Goal: Transaction & Acquisition: Purchase product/service

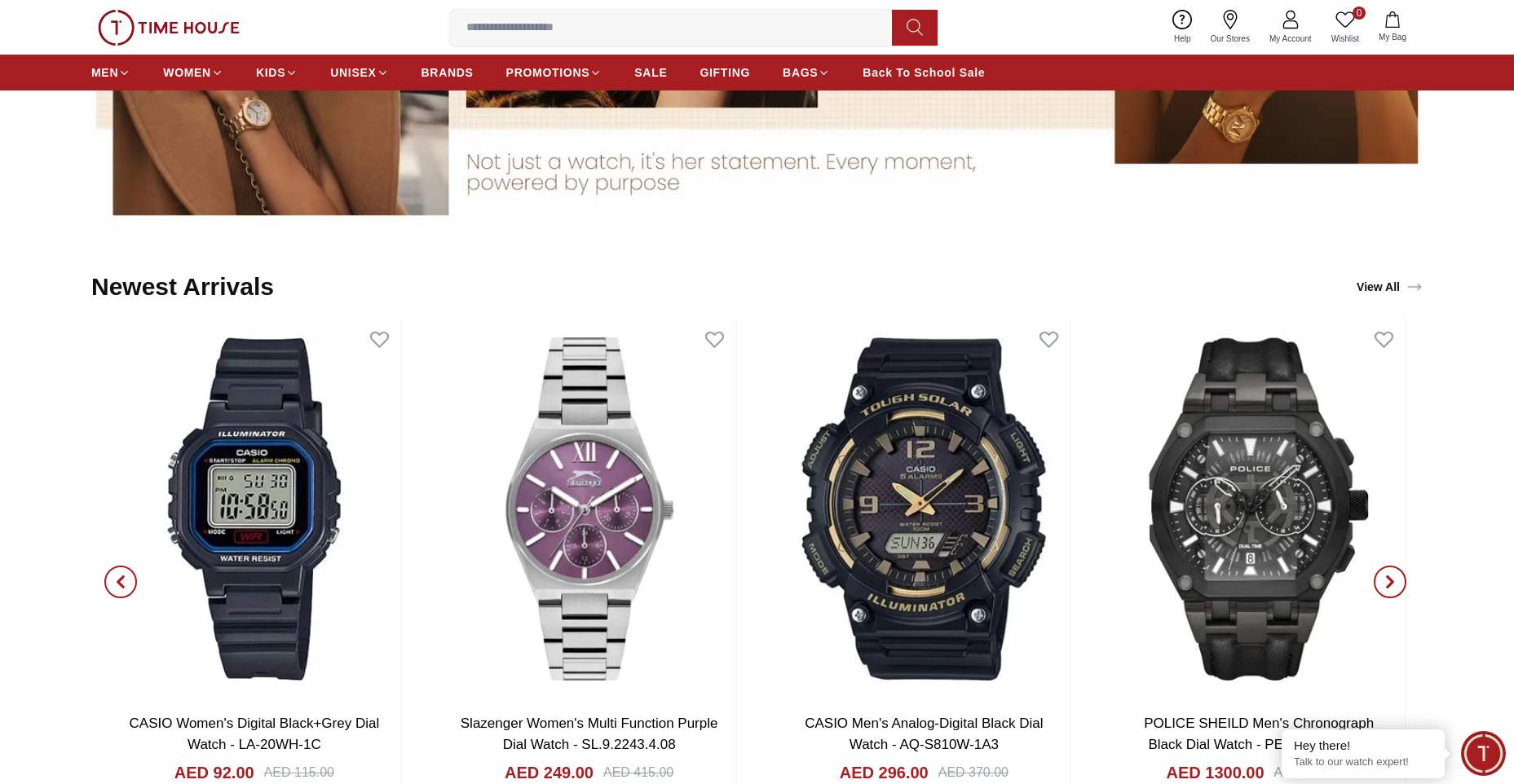
scroll to position [2119, 0]
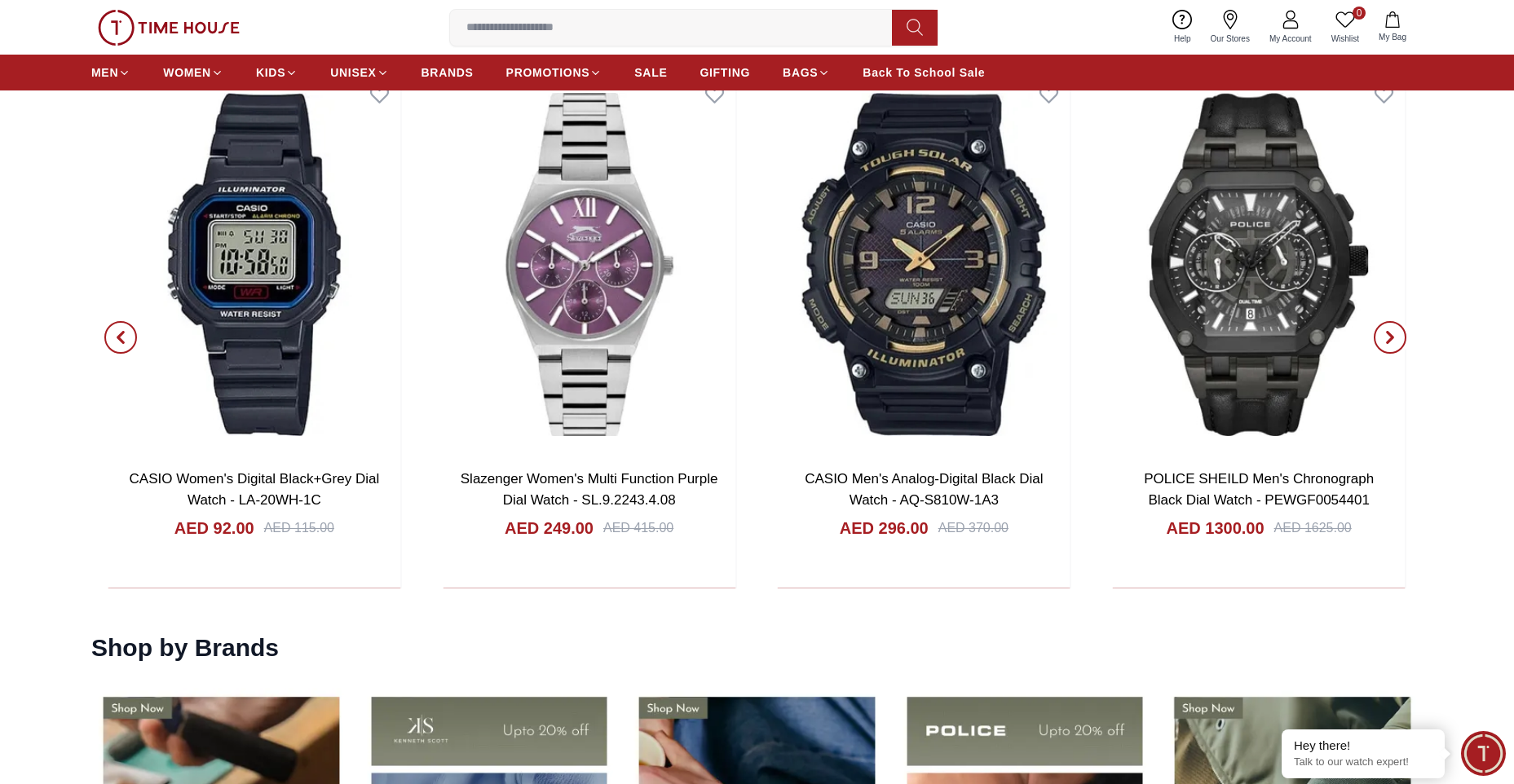
click at [1392, 340] on icon "button" at bounding box center [1389, 336] width 13 height 13
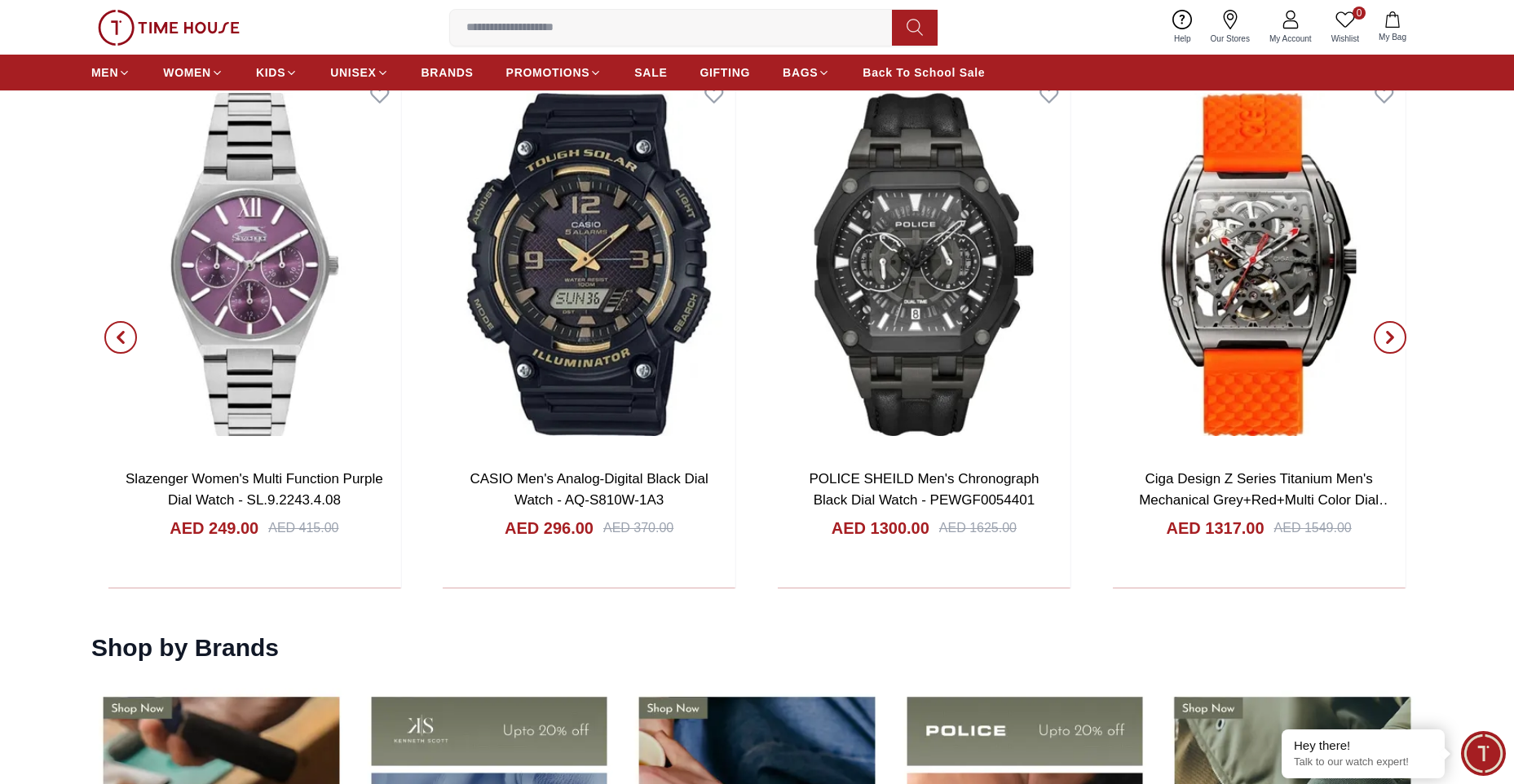
click at [1392, 340] on icon "button" at bounding box center [1389, 336] width 13 height 13
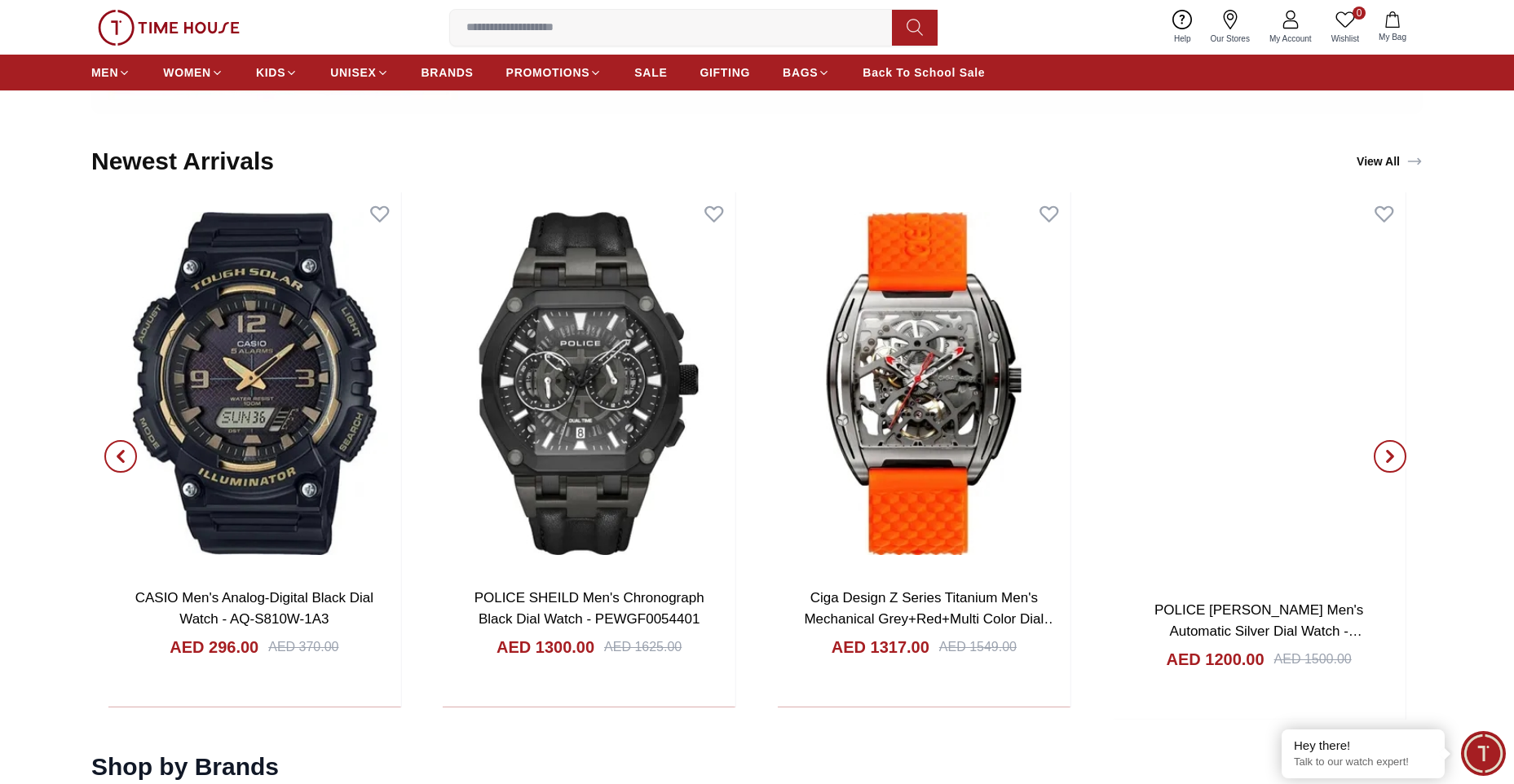
scroll to position [2038, 0]
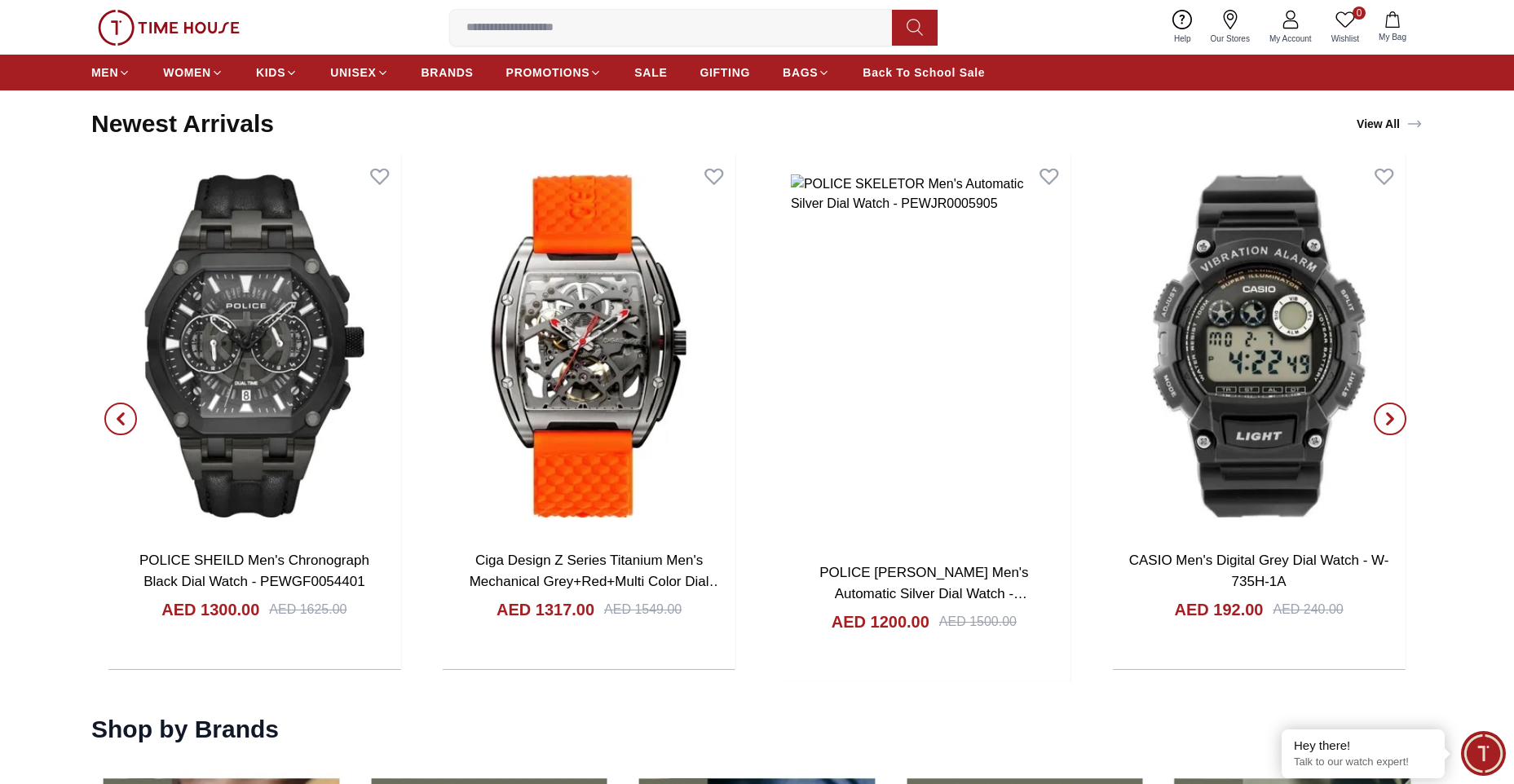
click at [1387, 419] on icon "button" at bounding box center [1389, 418] width 13 height 13
click at [1383, 419] on span "button" at bounding box center [1389, 418] width 32 height 32
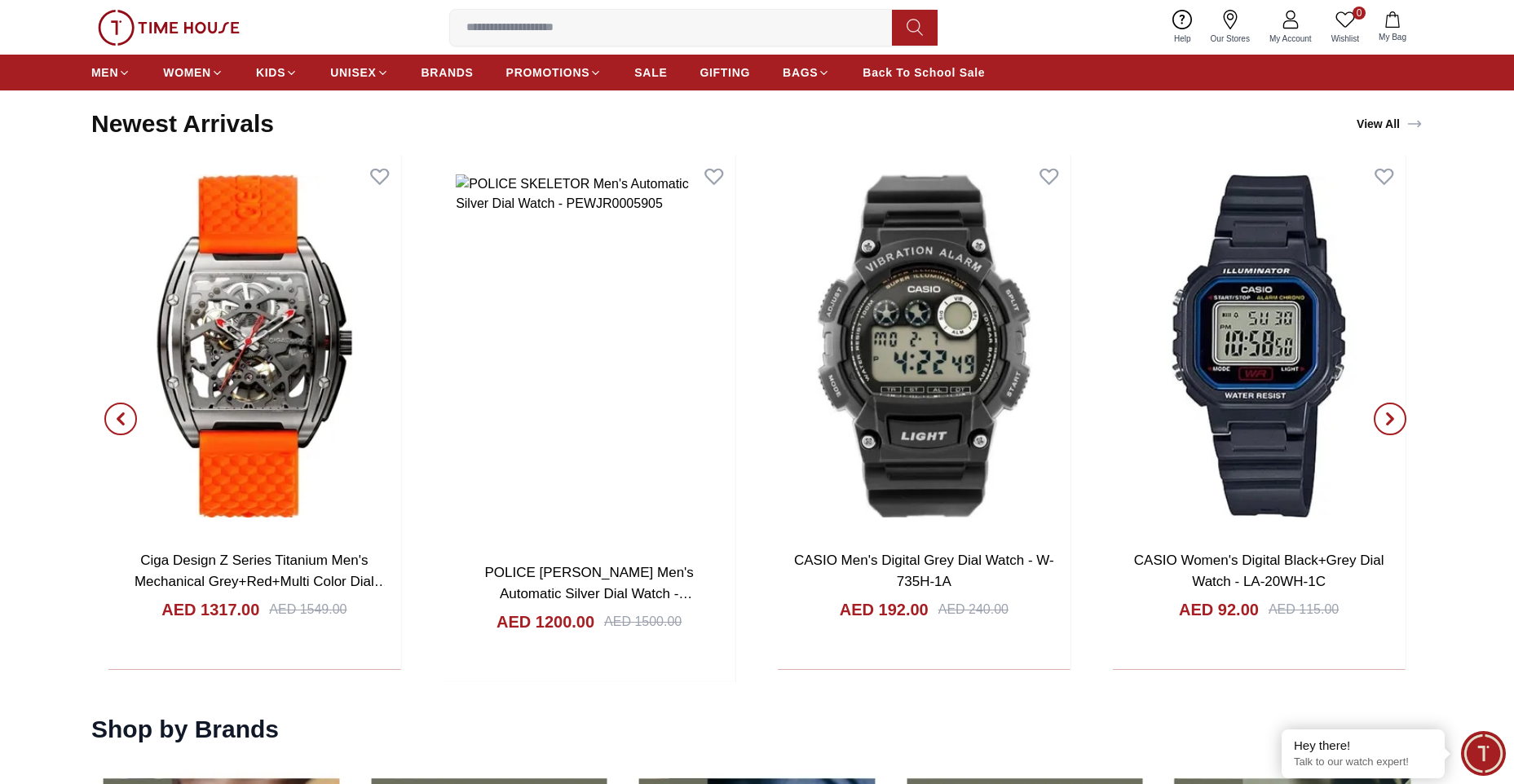
click at [1383, 419] on span "button" at bounding box center [1389, 418] width 32 height 32
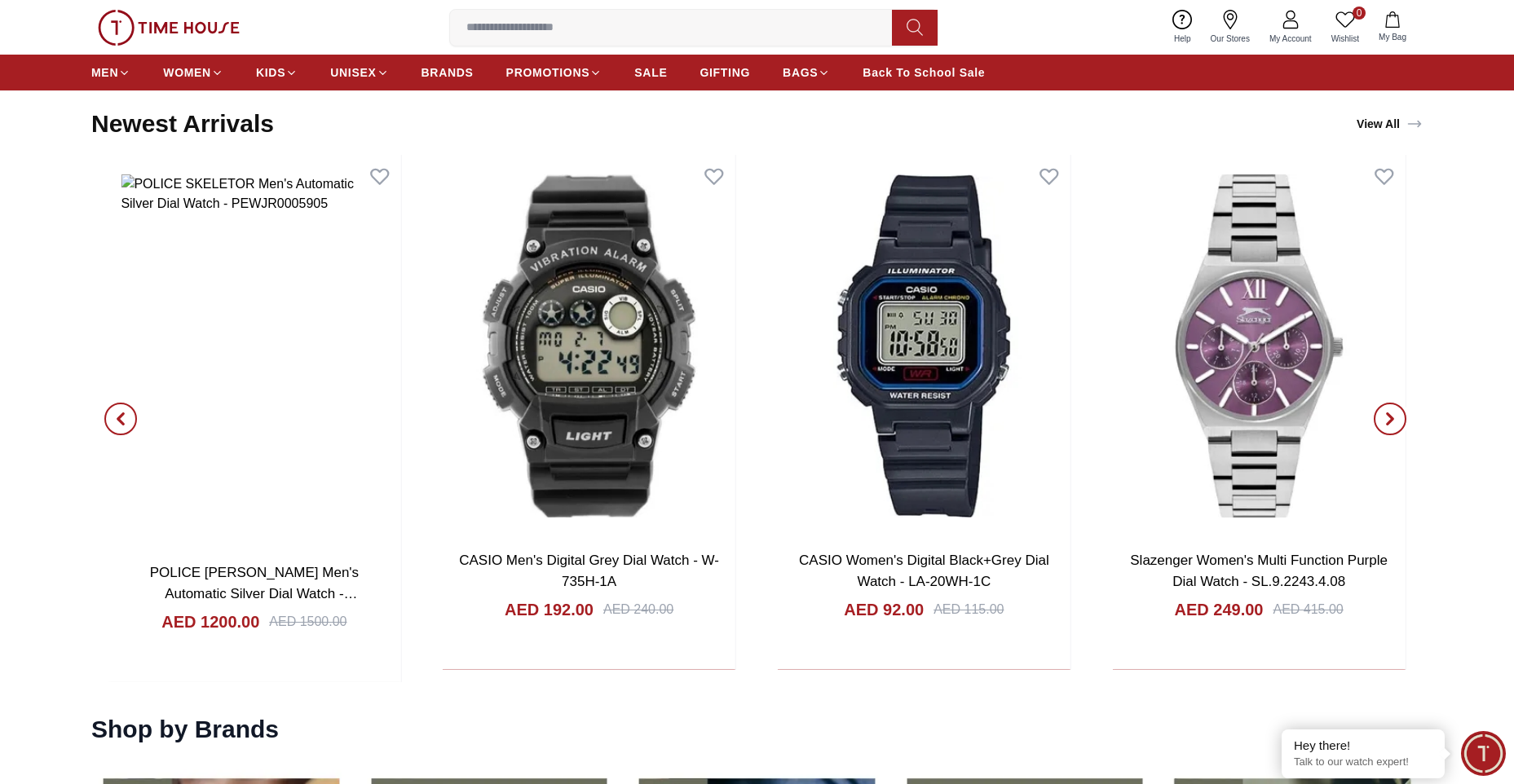
click at [1383, 419] on span "button" at bounding box center [1389, 418] width 32 height 32
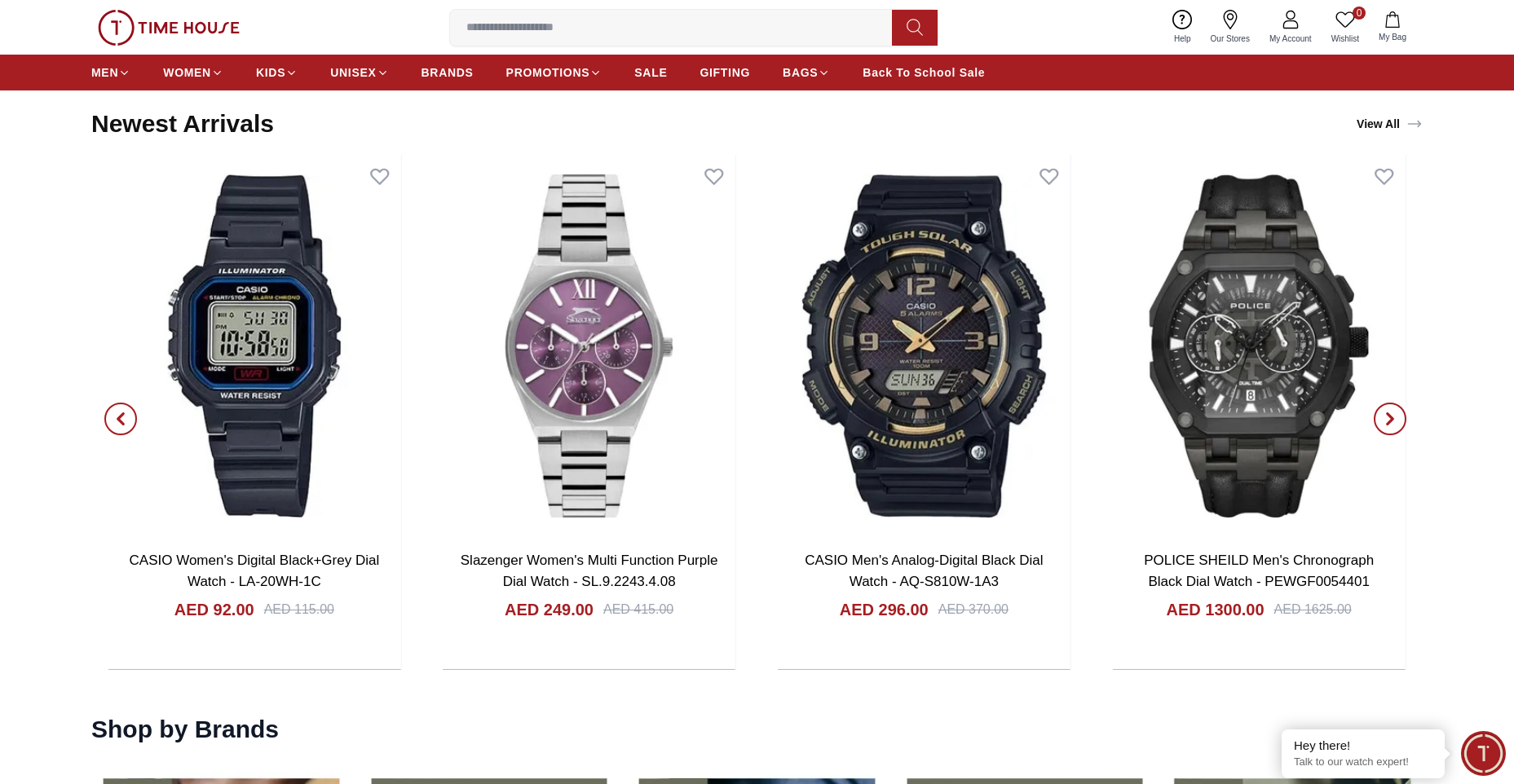
click at [1378, 421] on span "button" at bounding box center [1389, 418] width 32 height 32
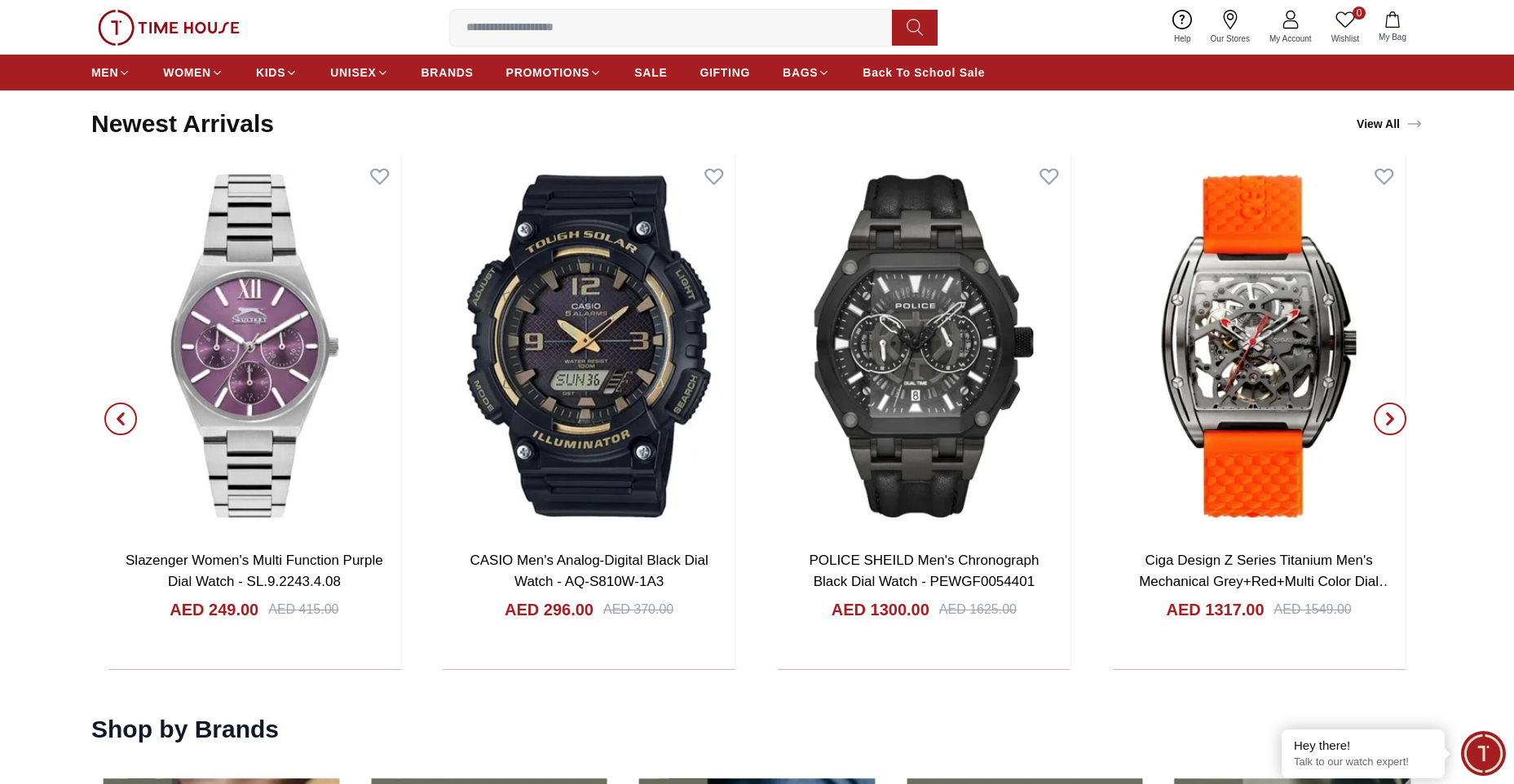
click at [1378, 421] on span "button" at bounding box center [1389, 418] width 32 height 32
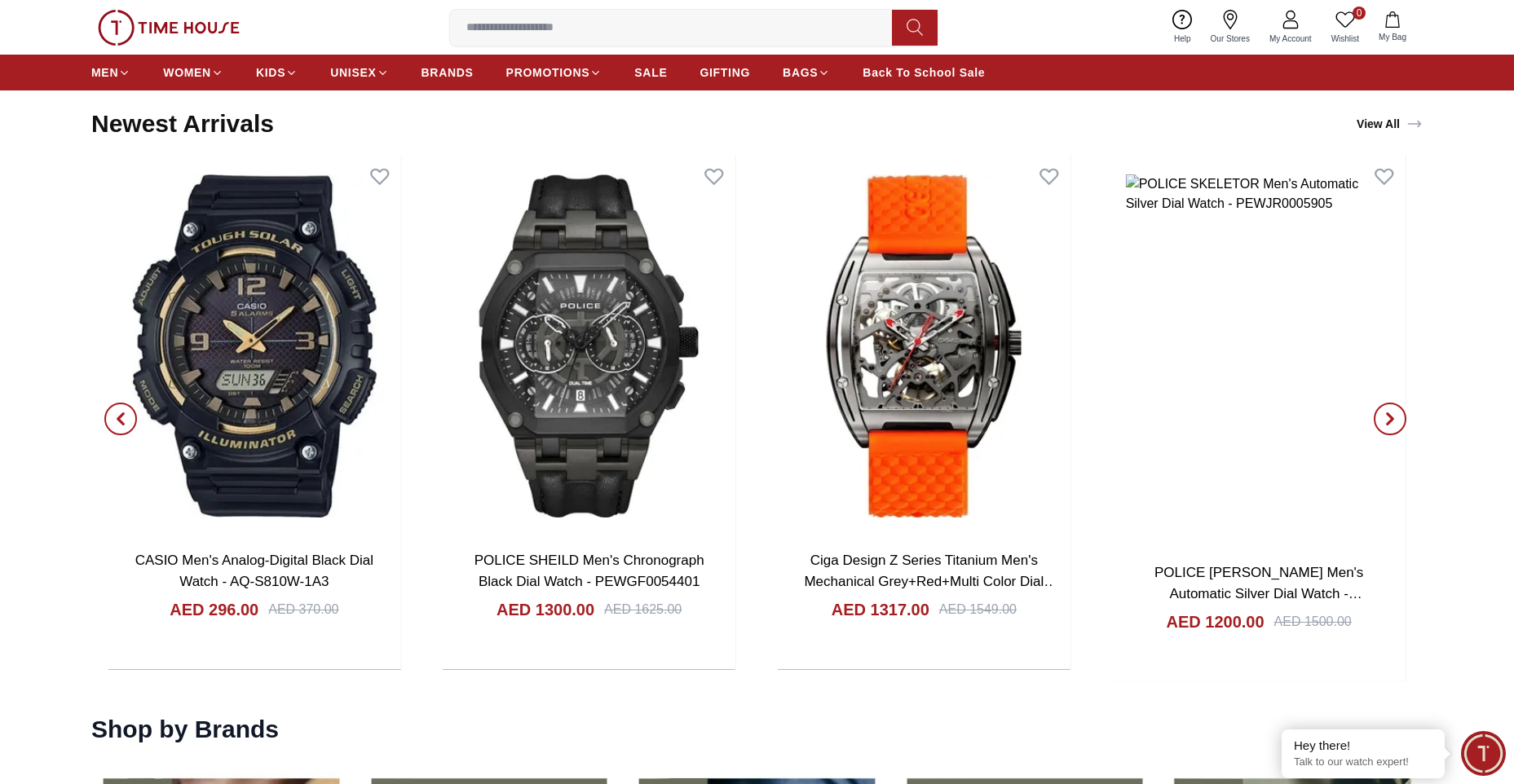
click at [1378, 421] on span "button" at bounding box center [1389, 418] width 32 height 32
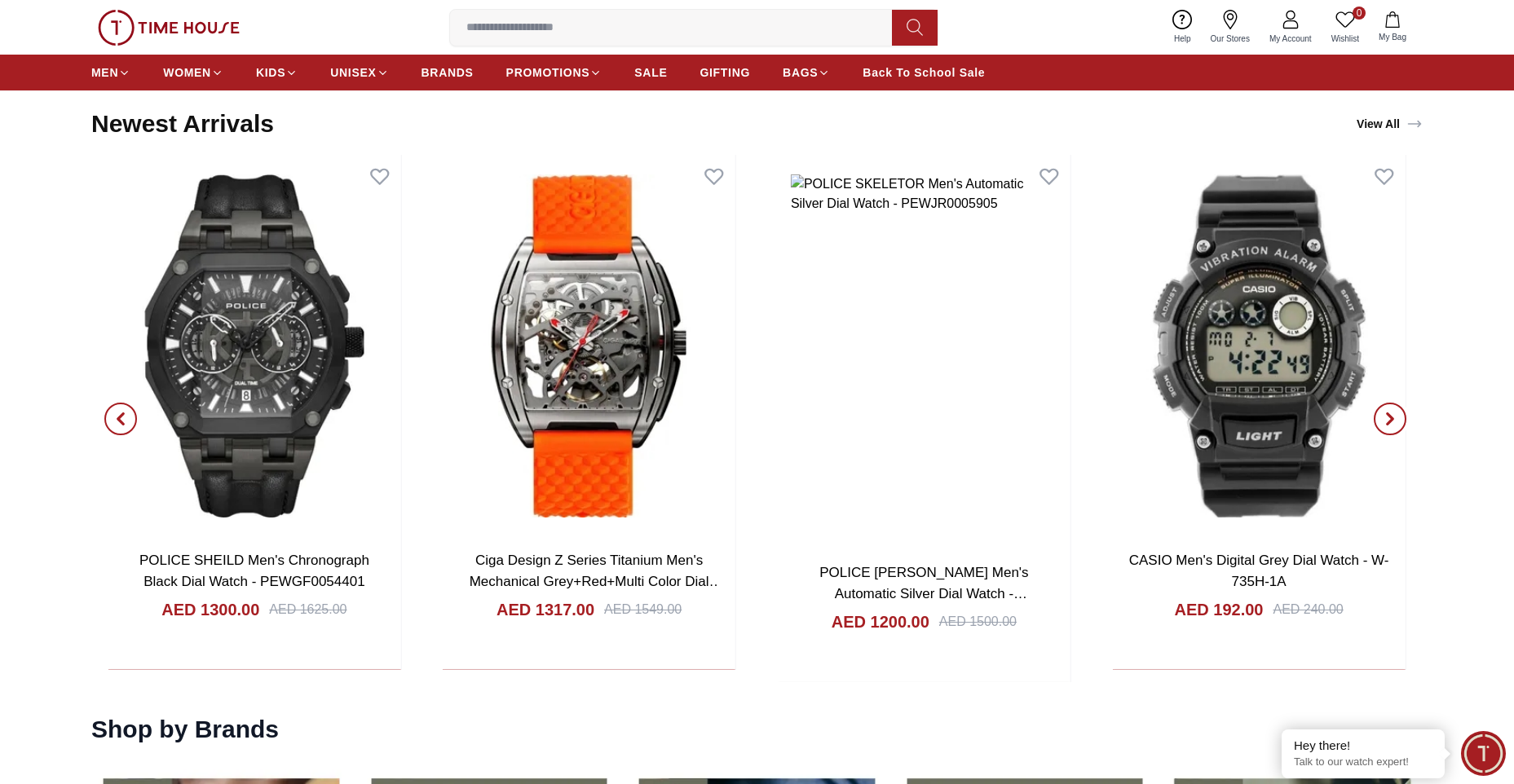
click at [1378, 421] on span "button" at bounding box center [1389, 418] width 32 height 32
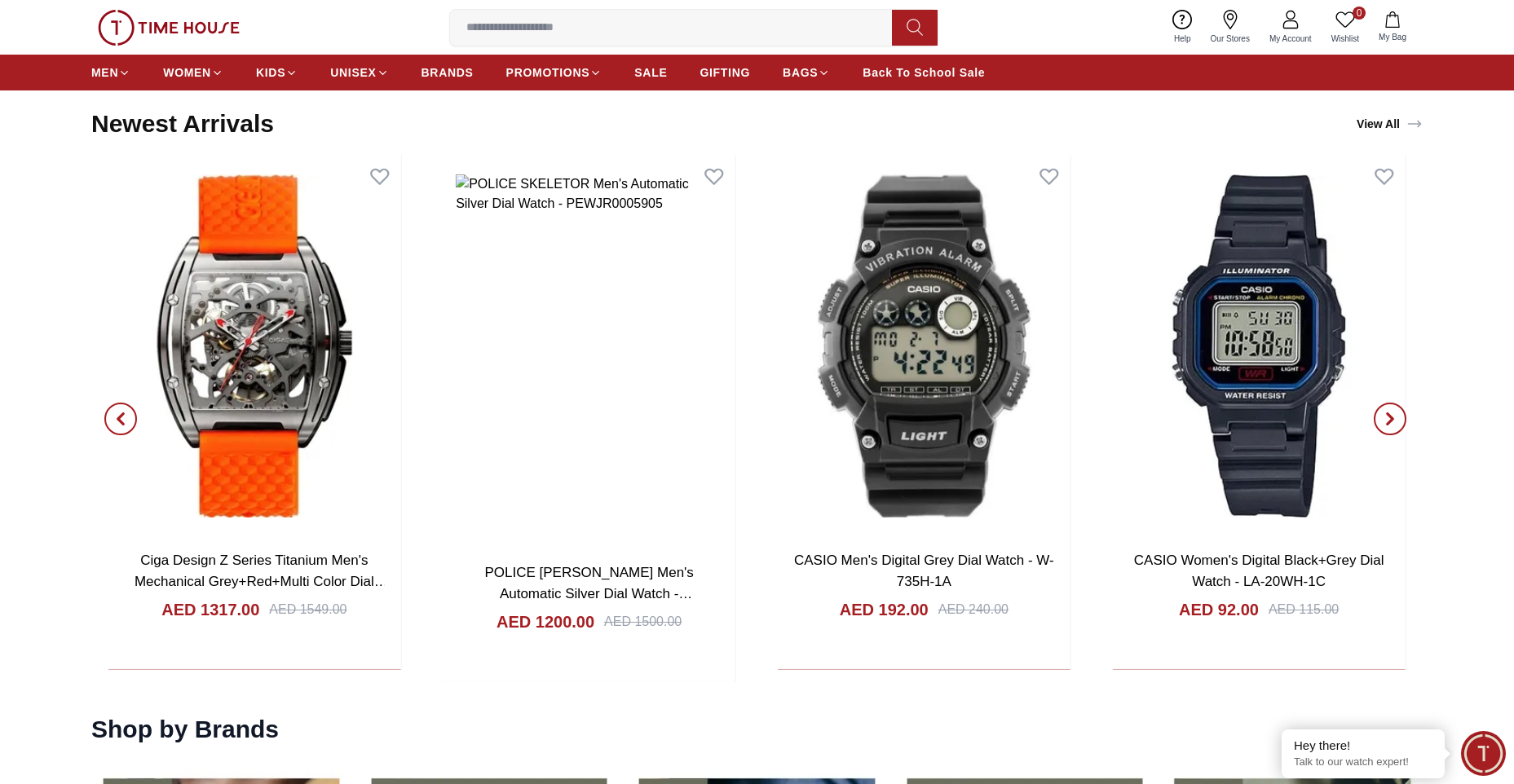
click at [1378, 421] on span "button" at bounding box center [1389, 418] width 32 height 32
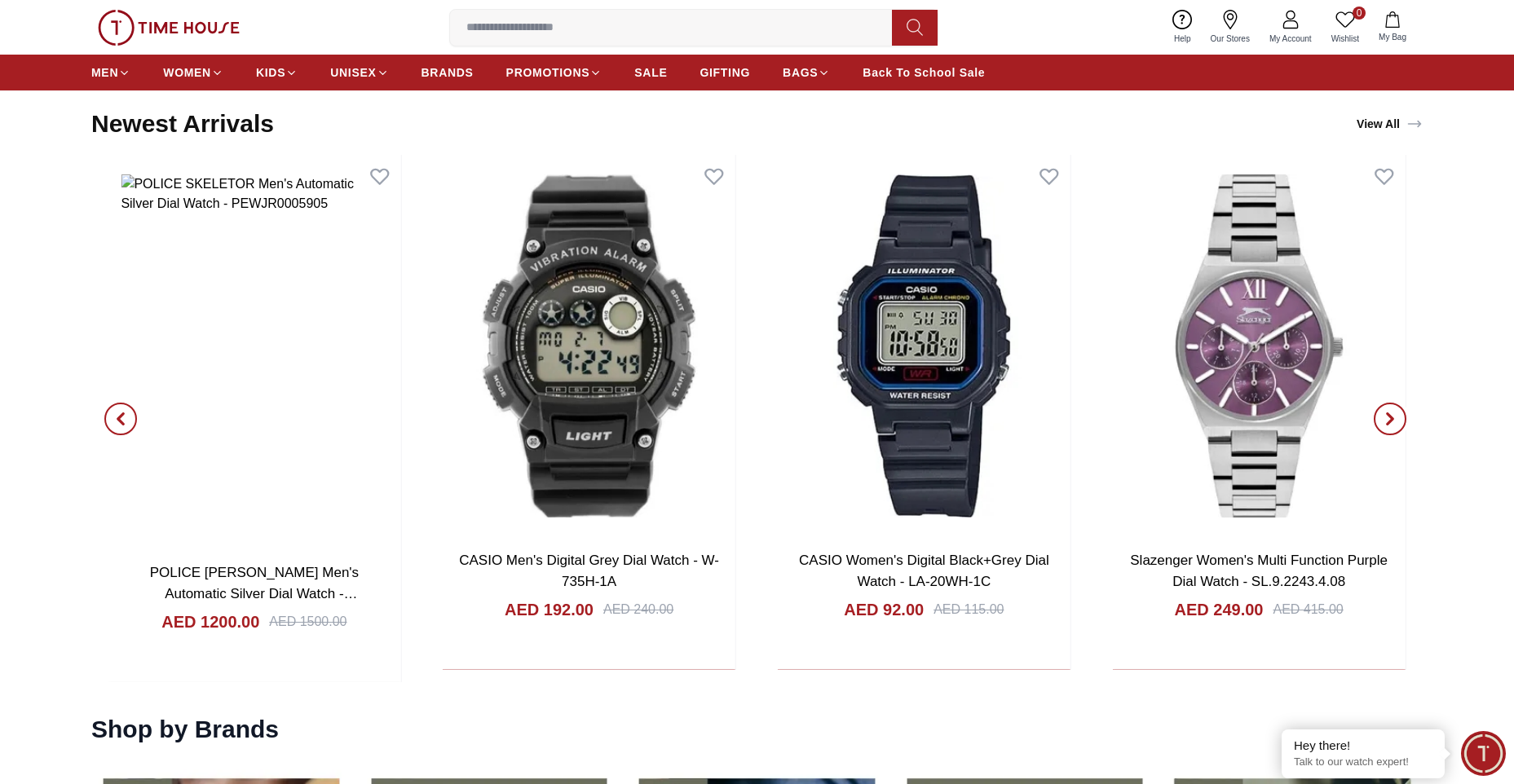
click at [1378, 421] on span "button" at bounding box center [1389, 418] width 32 height 32
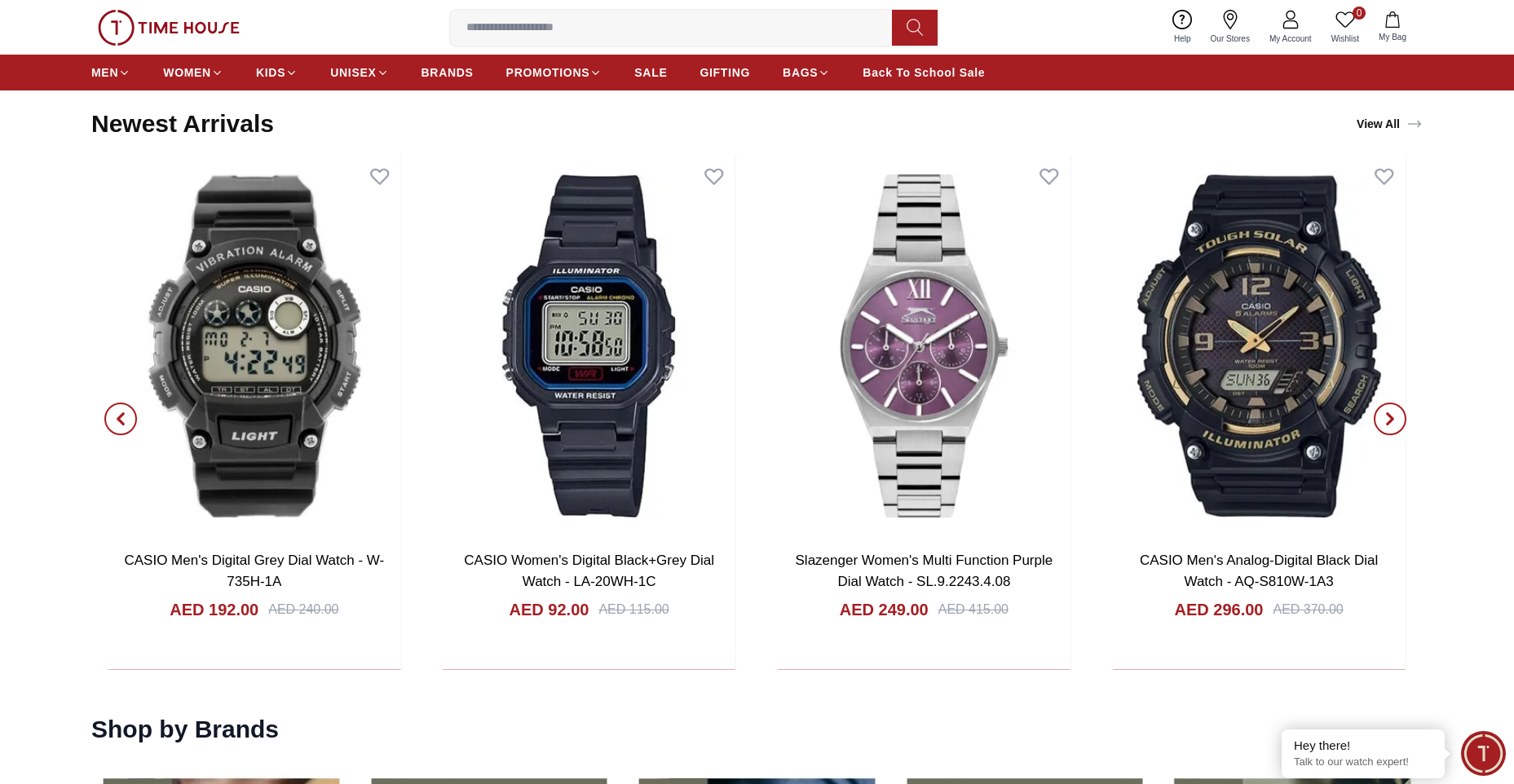
click at [1378, 421] on span "button" at bounding box center [1389, 418] width 32 height 32
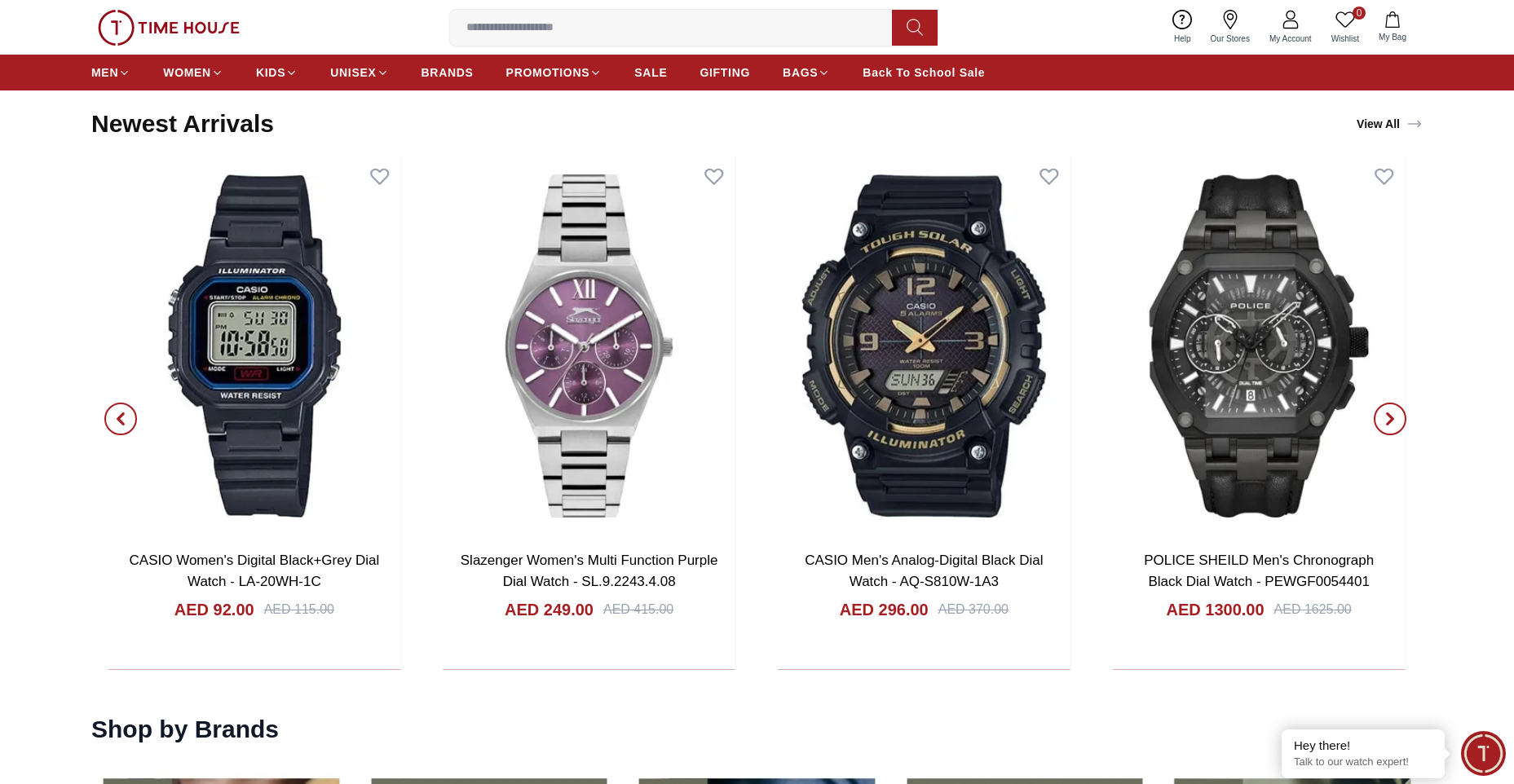
click at [1378, 421] on span "button" at bounding box center [1389, 418] width 32 height 32
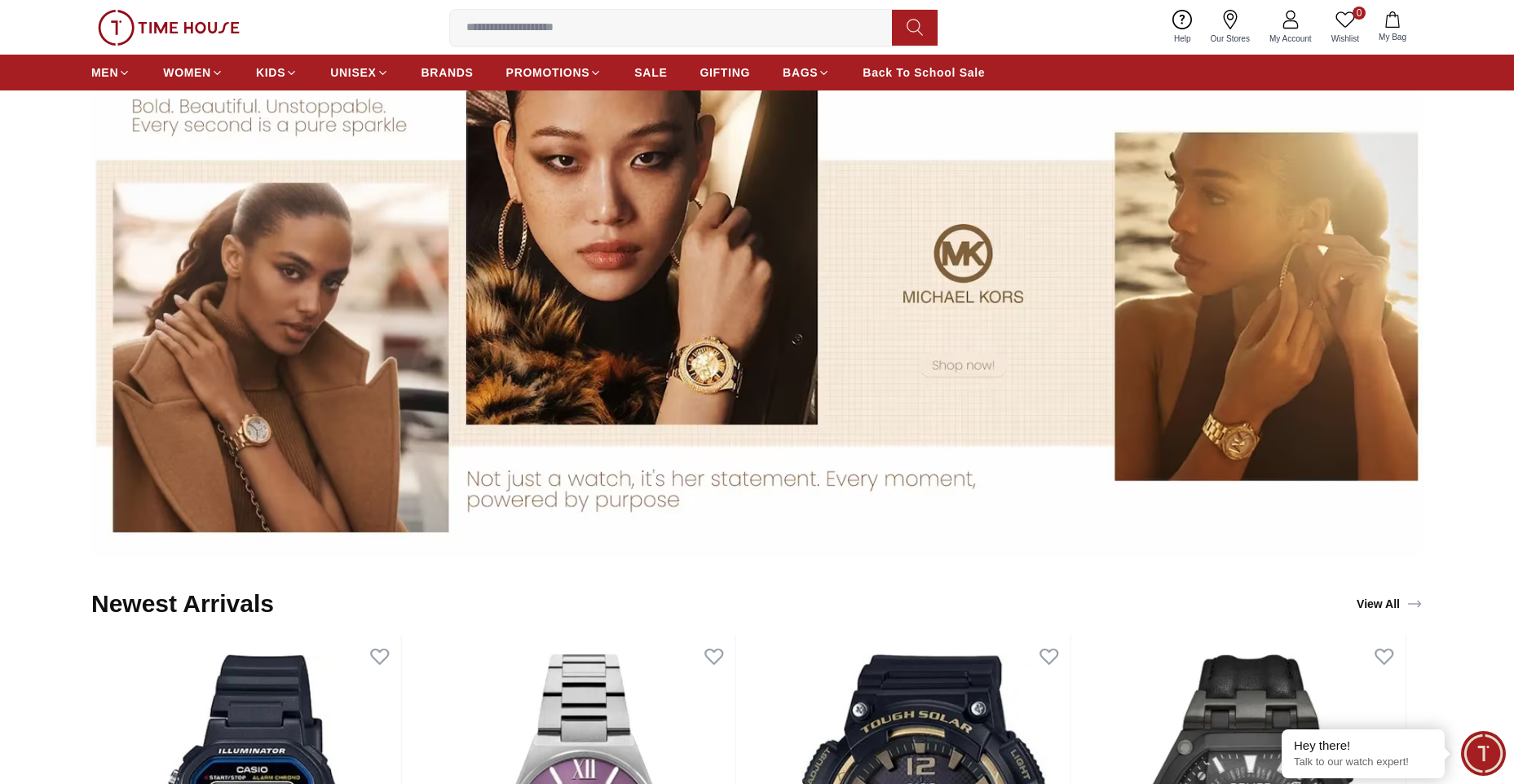
scroll to position [1548, 0]
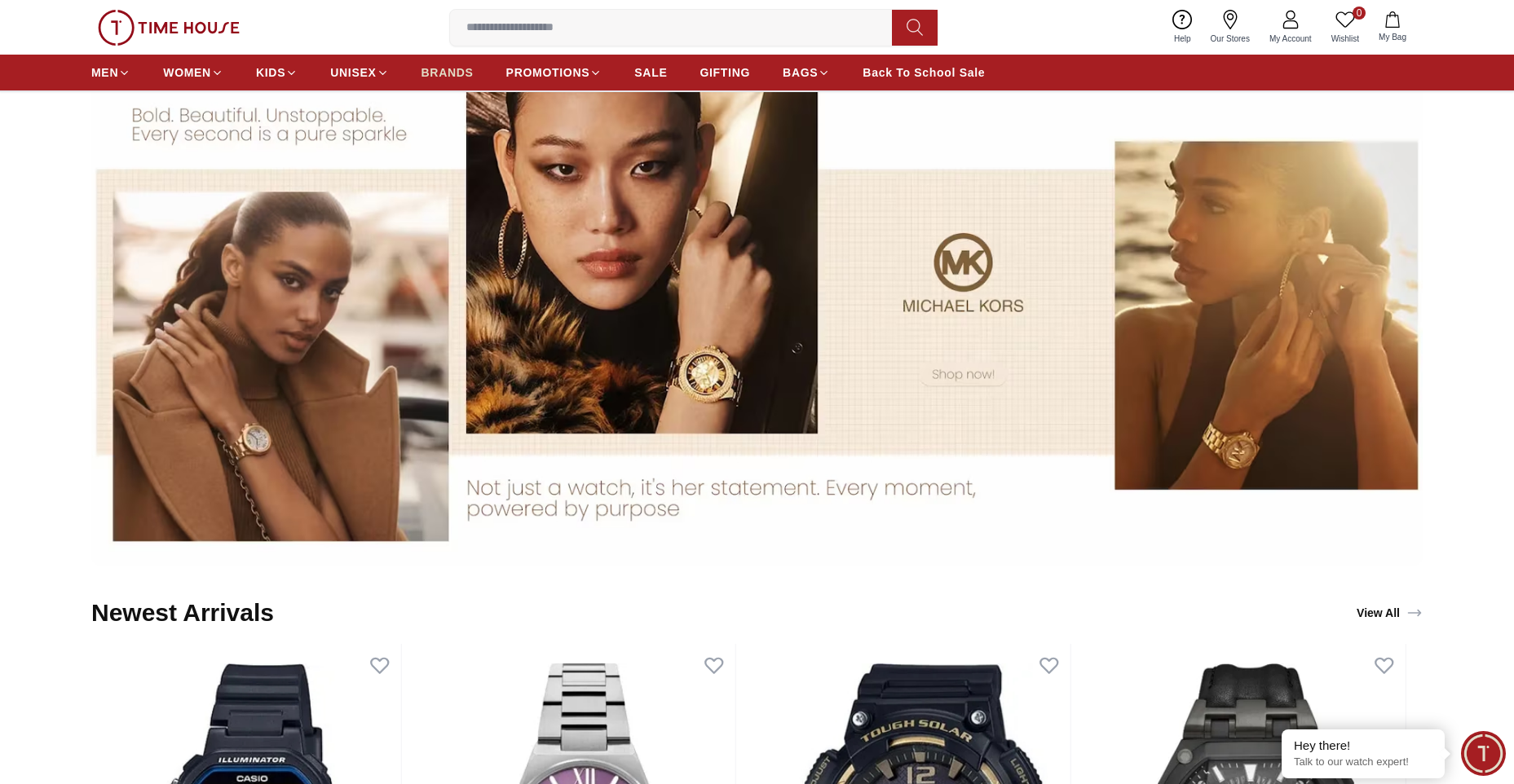
click at [440, 73] on span "BRANDS" at bounding box center [447, 72] width 52 height 17
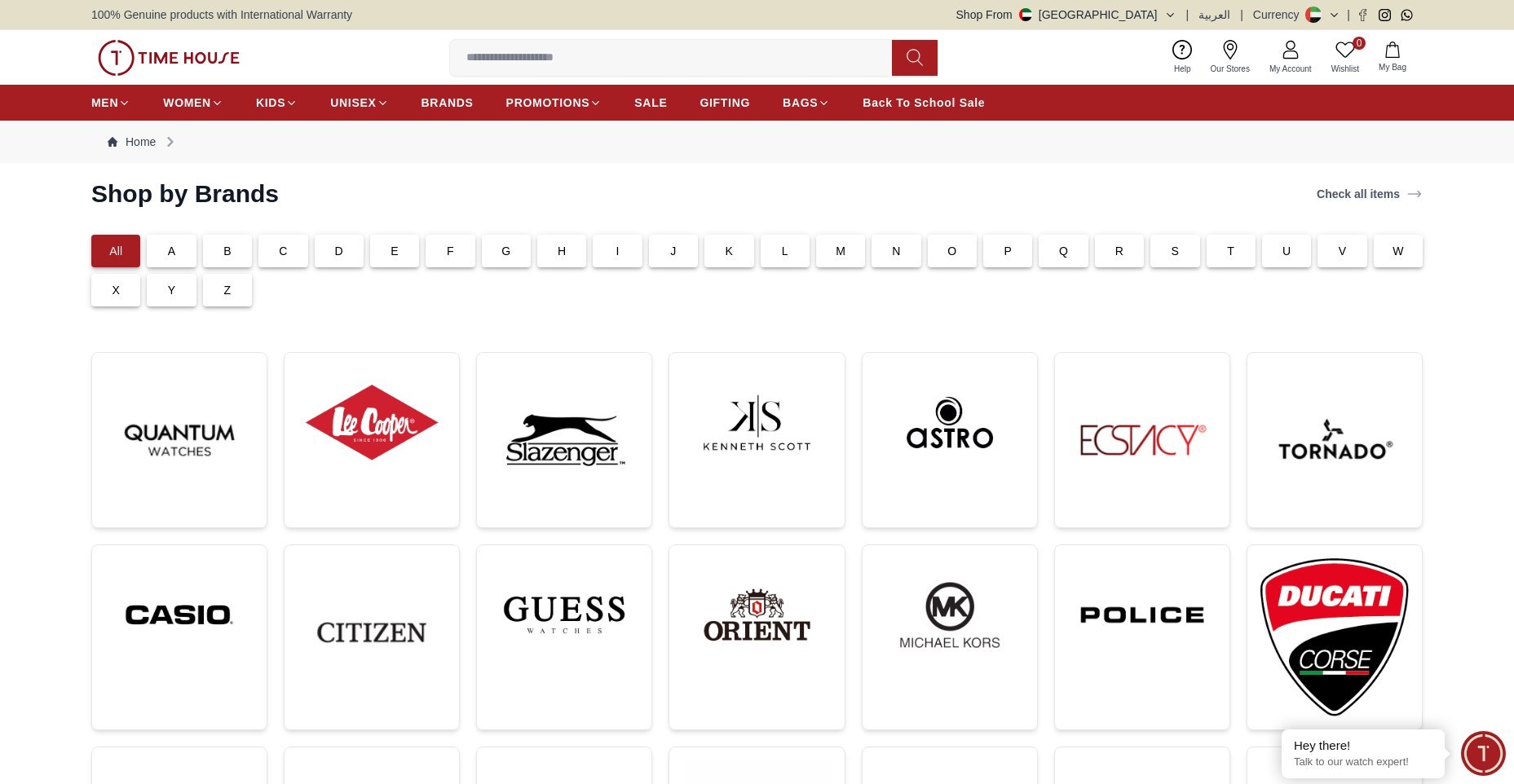
click at [284, 255] on p "C" at bounding box center [283, 251] width 8 height 17
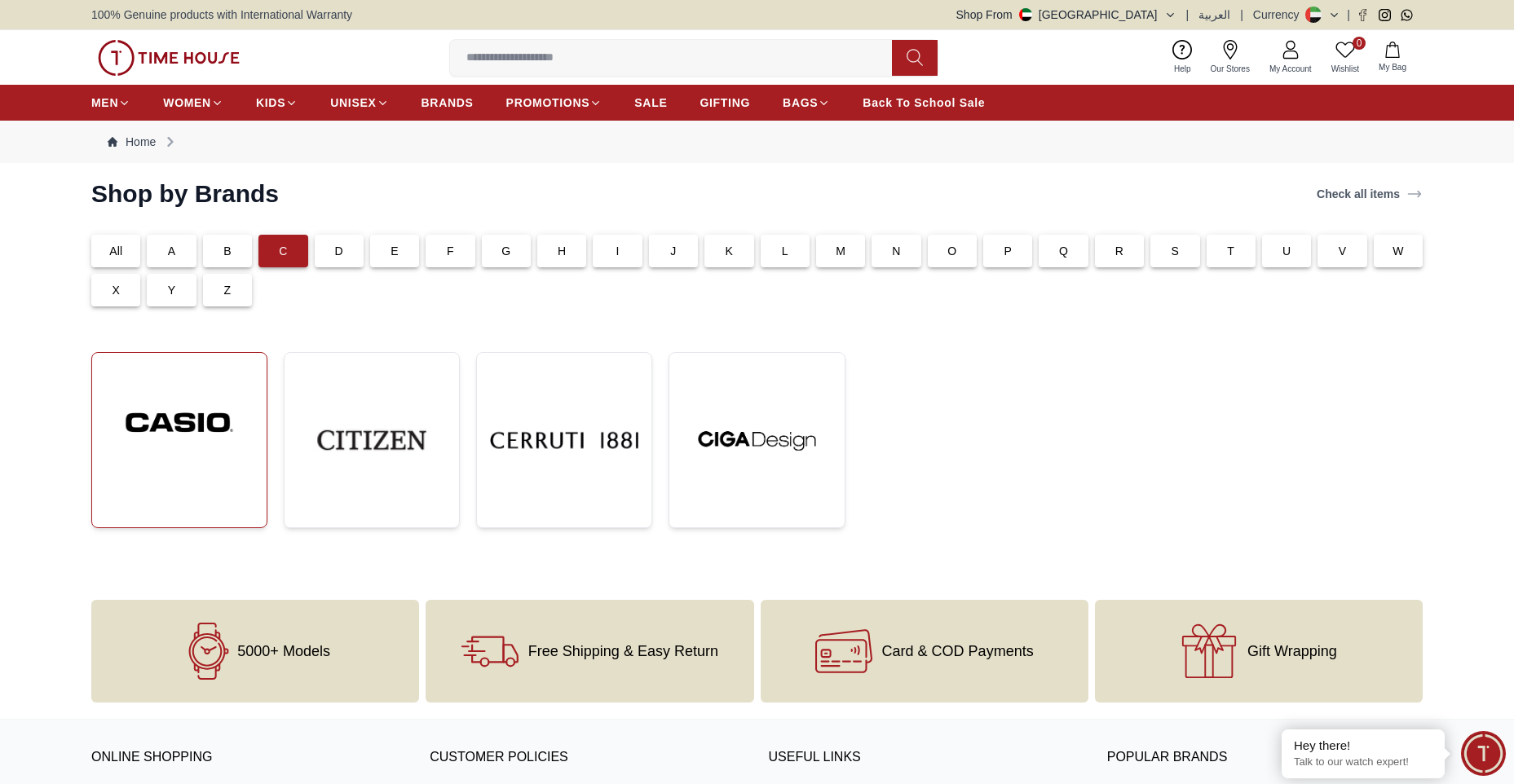
click at [202, 419] on img at bounding box center [179, 422] width 148 height 113
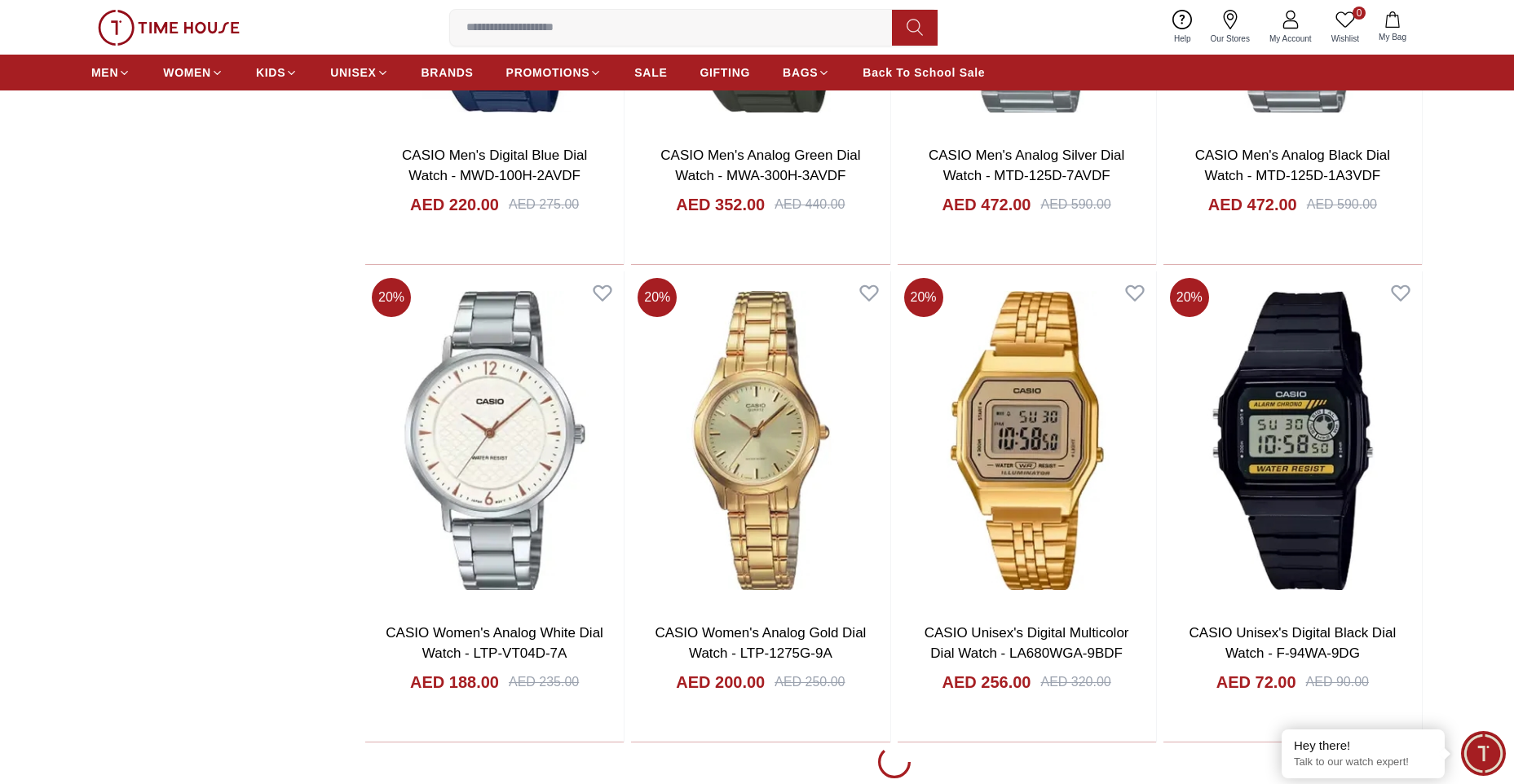
scroll to position [2608, 0]
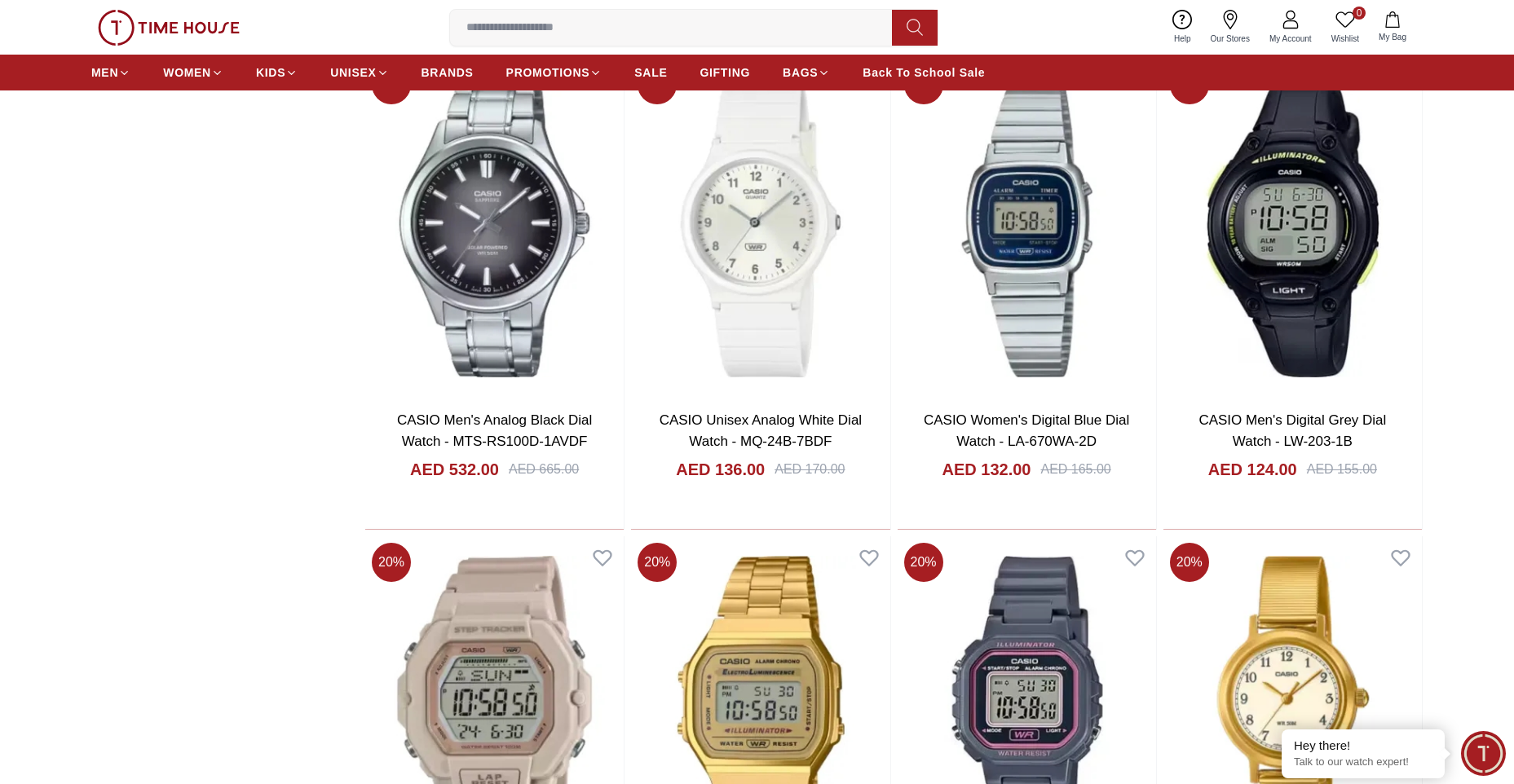
scroll to position [4727, 0]
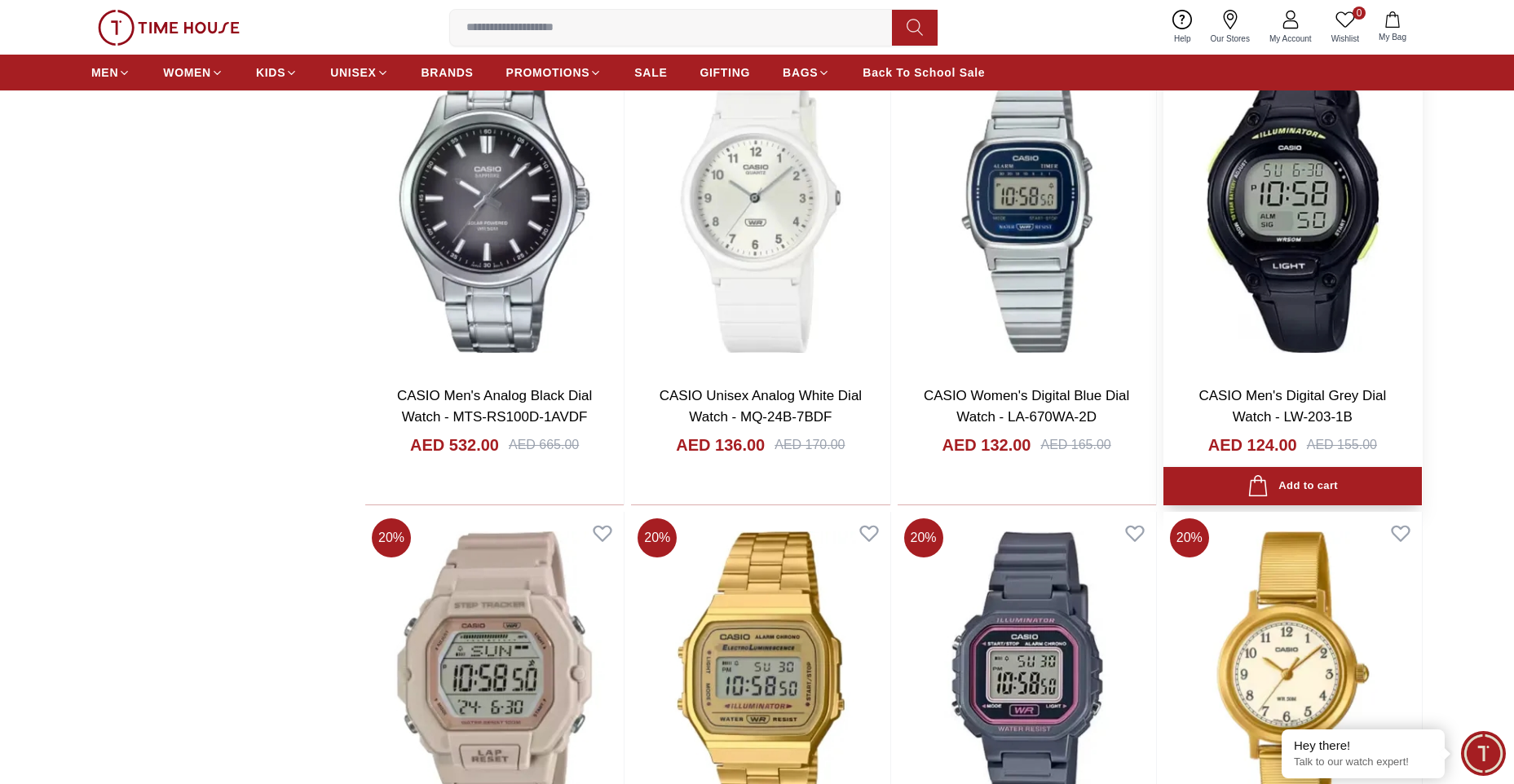
click at [1331, 248] on img at bounding box center [1293, 203] width 259 height 338
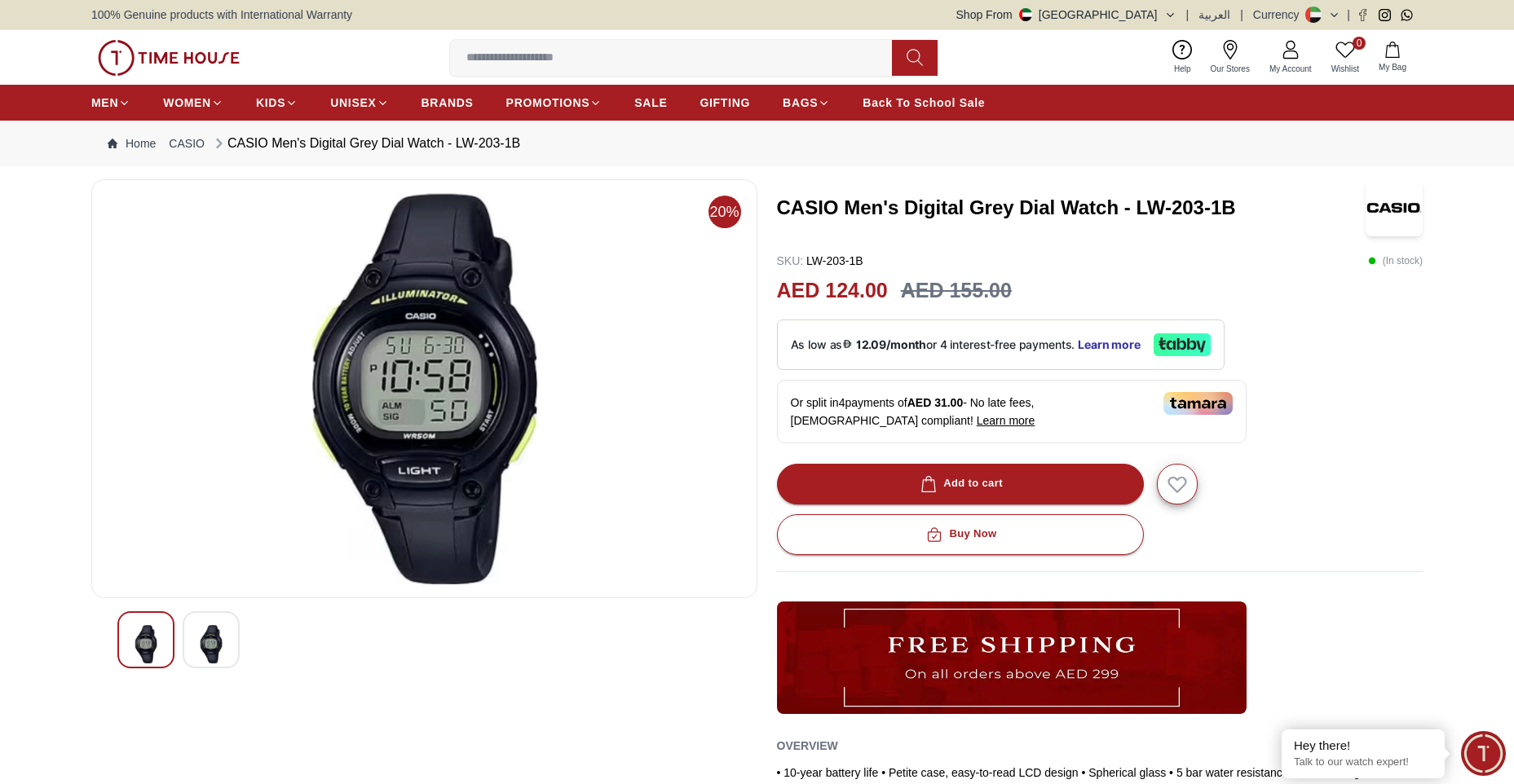
click at [213, 657] on img at bounding box center [211, 644] width 29 height 38
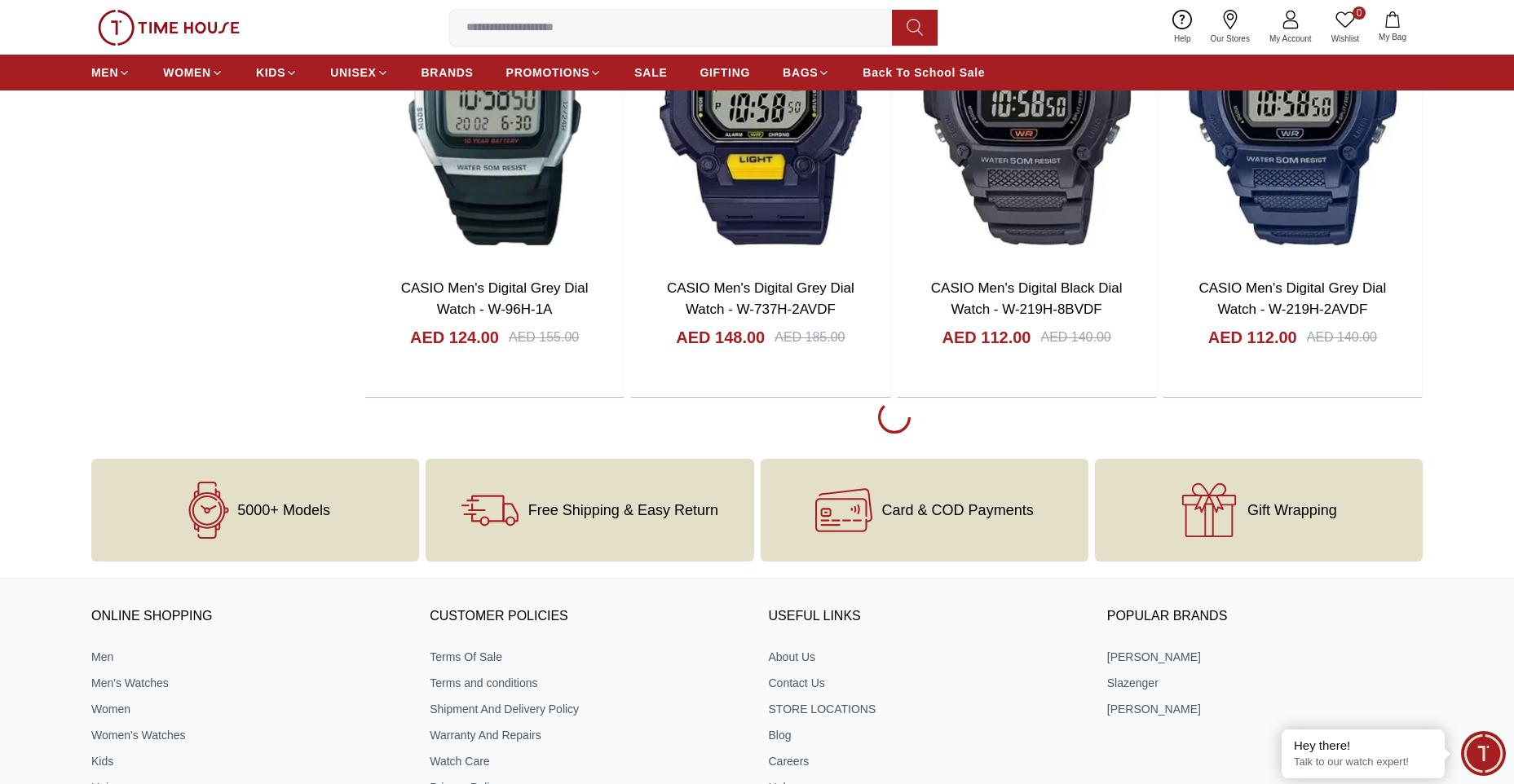
scroll to position [7741, 0]
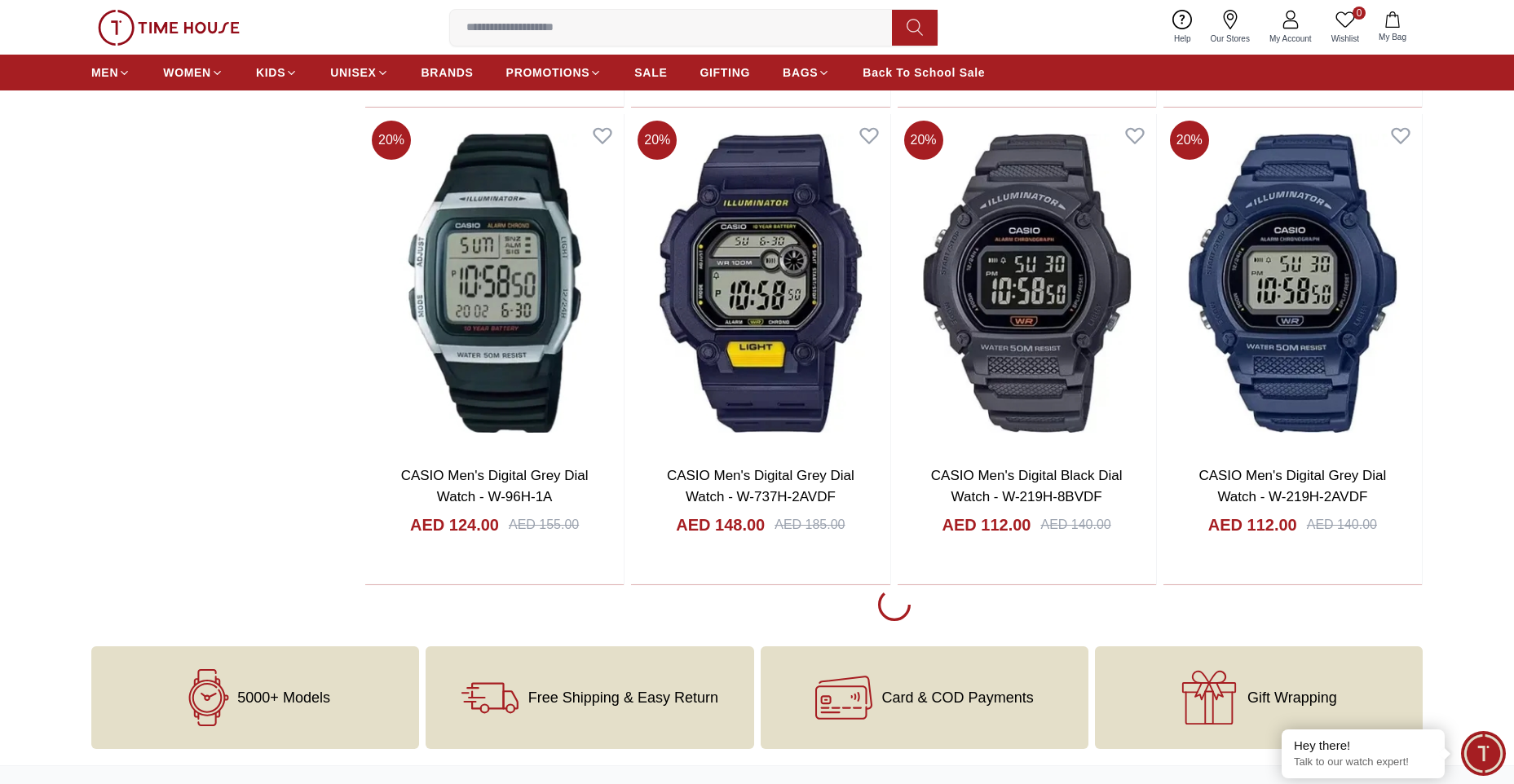
scroll to position [7496, 0]
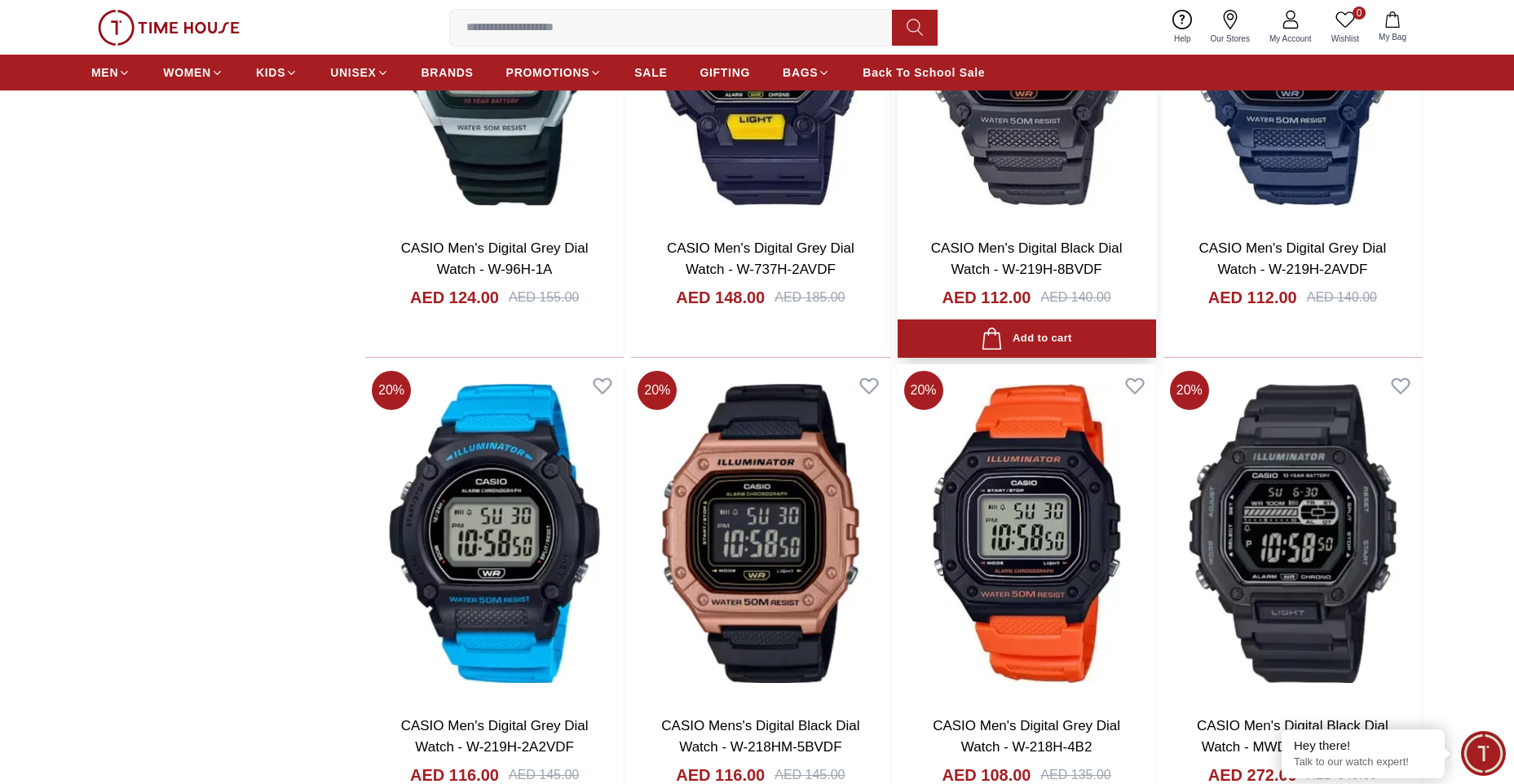
scroll to position [7985, 0]
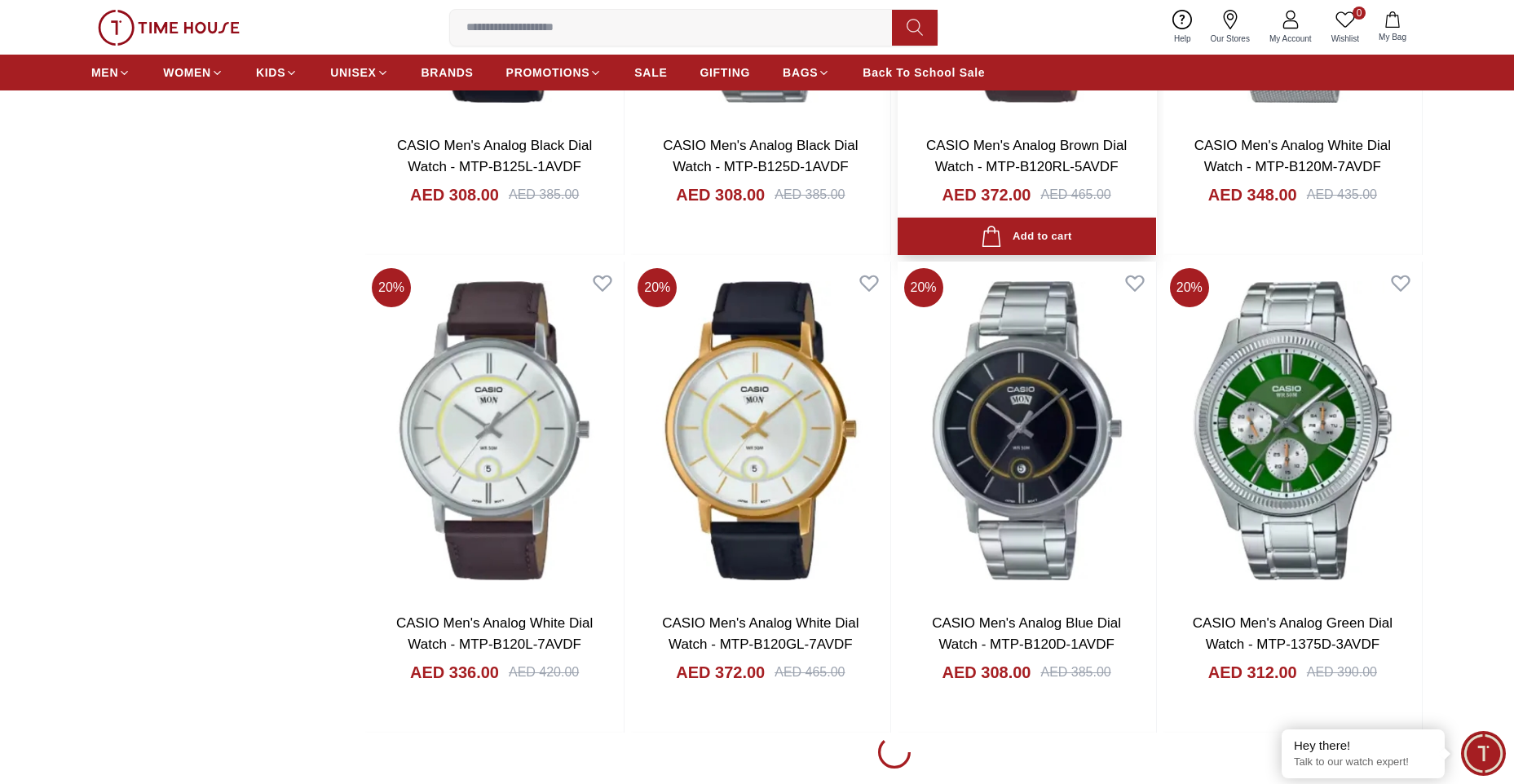
scroll to position [12468, 0]
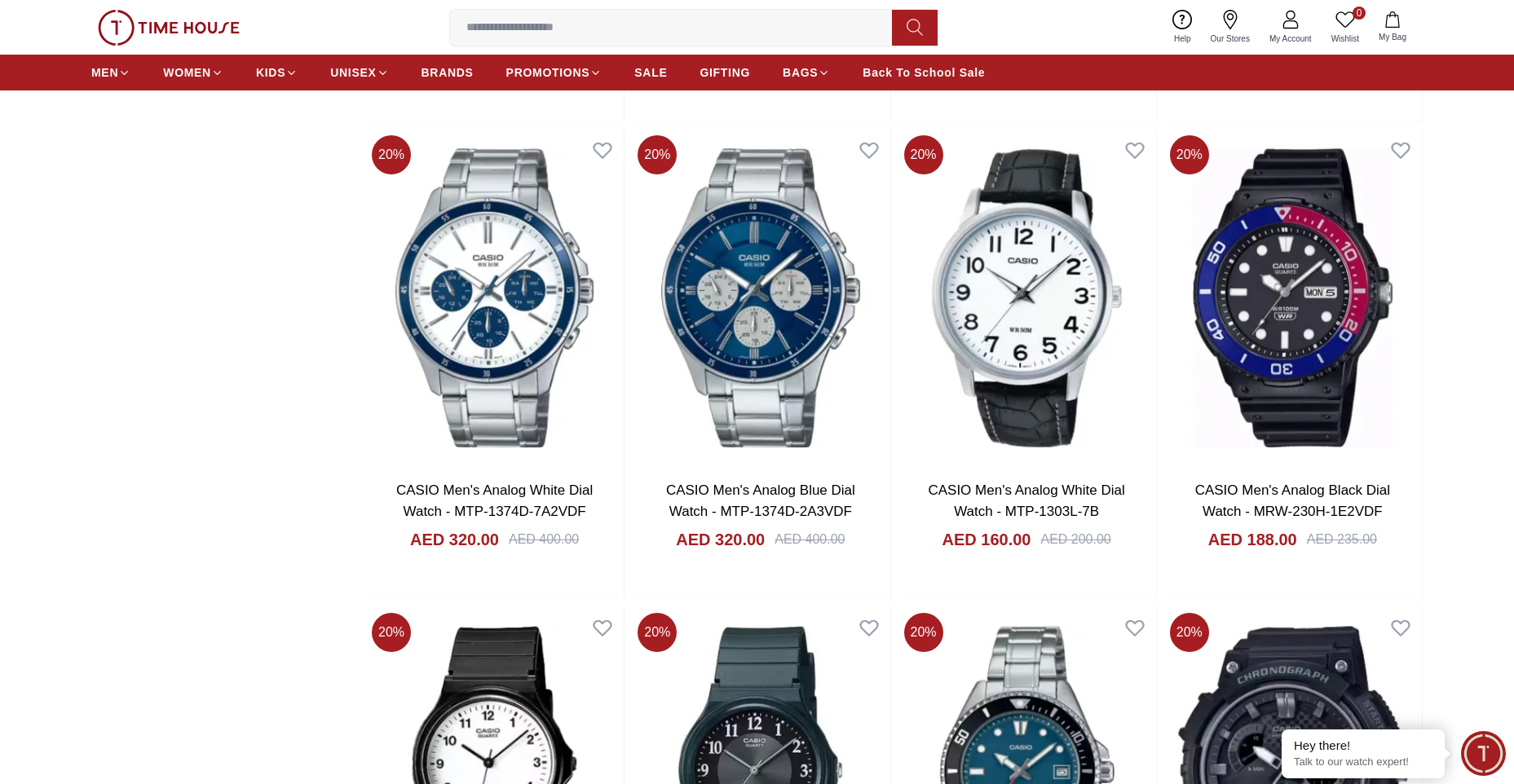
scroll to position [12590, 0]
